Goal: Task Accomplishment & Management: Use online tool/utility

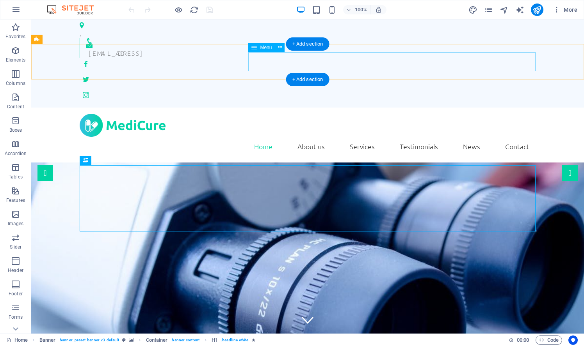
scroll to position [5, 0]
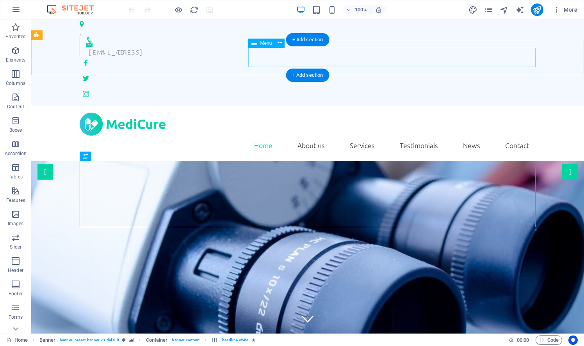
click at [360, 136] on nav "Home About us Services Testimonials News Contact" at bounding box center [308, 146] width 456 height 20
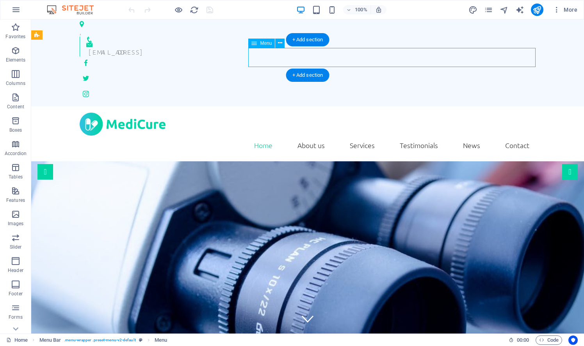
click at [360, 136] on nav "Home About us Services Testimonials News Contact" at bounding box center [308, 146] width 456 height 20
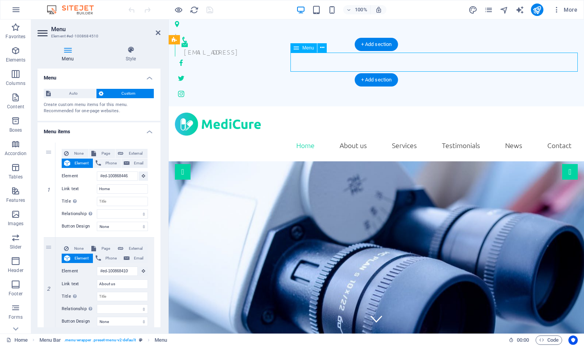
scroll to position [0, 0]
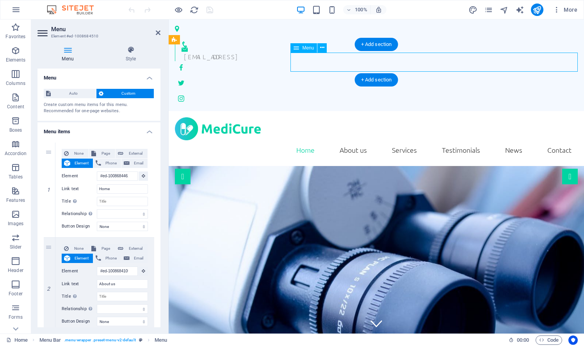
drag, startPoint x: 417, startPoint y: 57, endPoint x: 412, endPoint y: 64, distance: 8.9
click at [401, 140] on nav "Home About us Services Testimonials News Contact" at bounding box center [376, 150] width 403 height 20
click at [418, 140] on nav "Home About us Services Testimonials News Contact" at bounding box center [376, 150] width 403 height 20
click at [409, 140] on nav "Home About us Services Testimonials News Contact" at bounding box center [376, 150] width 403 height 20
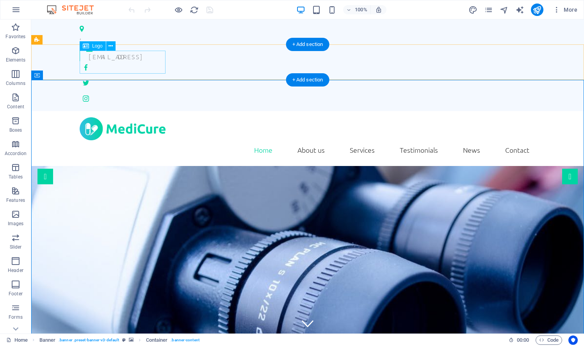
click at [96, 117] on div at bounding box center [308, 128] width 456 height 23
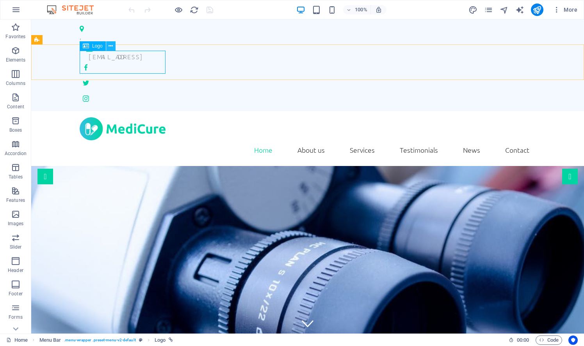
click at [114, 46] on button at bounding box center [110, 45] width 9 height 9
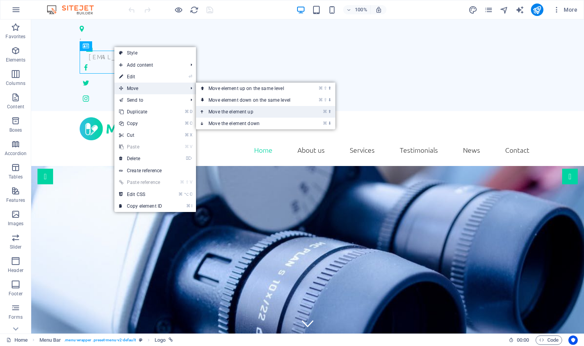
click at [241, 107] on link "⌘ ⬆ Move the element up" at bounding box center [251, 112] width 110 height 12
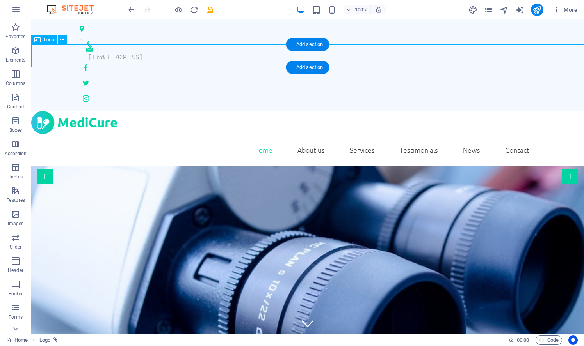
click at [39, 111] on div at bounding box center [307, 122] width 552 height 23
click at [37, 111] on div at bounding box center [307, 122] width 552 height 23
select select "px"
